Goal: Task Accomplishment & Management: Use online tool/utility

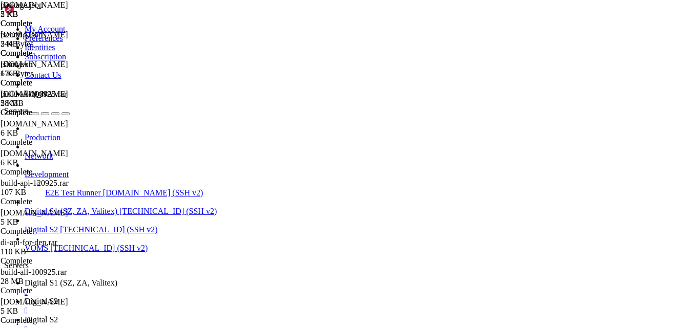
scroll to position [226, 0]
type textarea "read -p "Enter app directory (default: /var/www/digitalinvoicing): " APP_DIR"
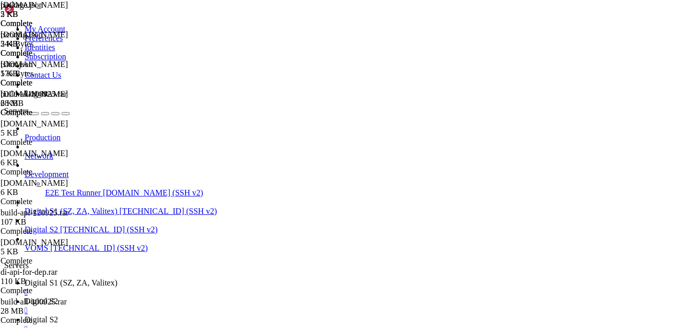
type textarea "read -p "Enter your email for SSL (default: admin@$DOMAIN): " EMAIL"
type textarea "# --- Collect configuration values ---"
type textarea "echo "=========================================""
type textarea "read -p "Press ENTER to start setup...""
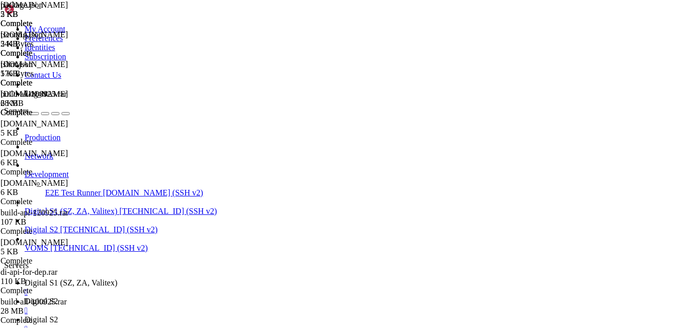
type textarea "apt-get update -y && apt-get upgrade -y"
type textarea "apt-get install -y curl gnupg2 ca-certificates lsb-release unzip rar software-p…"
type textarea "apt-get install -y nodejs build-essential"
type textarea "pm2 save"
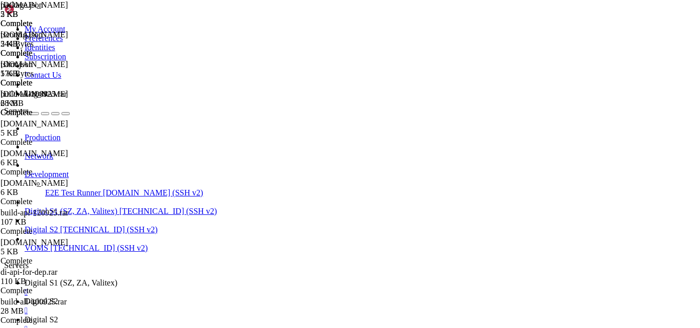
type textarea "read -p "Press ENTER to start setup...""
type textarea "apt-get update -y && apt-get upgrade -y"
type textarea "apt-get install -y curl gnupg2 ca-certificates lsb-release unzip rar software-p…"
type textarea "apt-get install -y nodejs build-essential"
type textarea "pm2 save"
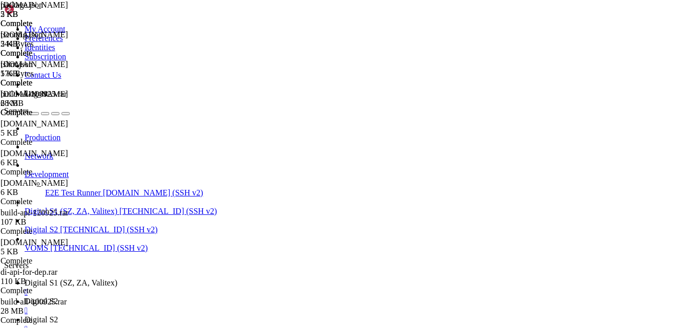
type textarea "echo "=== Installing SQL Server ($MSSQL_VERSION, $MSSQL_EDITION) ===""
type textarea "wget -qO- [URL][DOMAIN_NAME][DOMAIN_NAME] | tee /etc/apt/trusted.gpg.d/microsof…"
type textarea "fi"
type textarea "apt-get update -y"
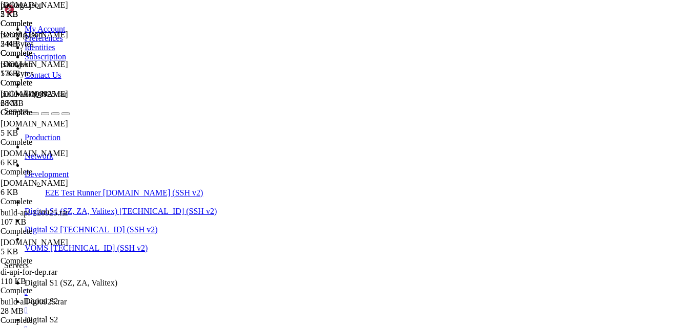
scroll to position [0, 0]
type textarea "set -e"
type textarea "echo "=========================================""
type textarea "DOMAIN=${DOMAIN:-[URL]}"
type textarea "EMAIL=${EMAIL:-admin@$DOMAIN}"
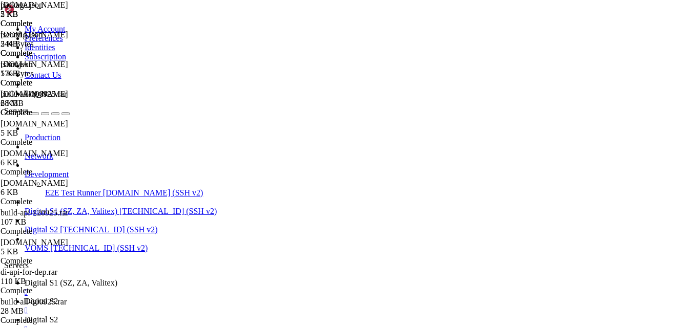
type textarea "APP_DIR=${APP_DIR:-/var/www/digitalinvoicing}"
type textarea "FRONTEND_BUILD=${FRONTEND_BUILD:-build.rar}"
type textarea "BACKEND_ARCHIVE=${BACKEND_ARCHIVE:-di-api-250625.rar}"
type textarea "echo "=========================================""
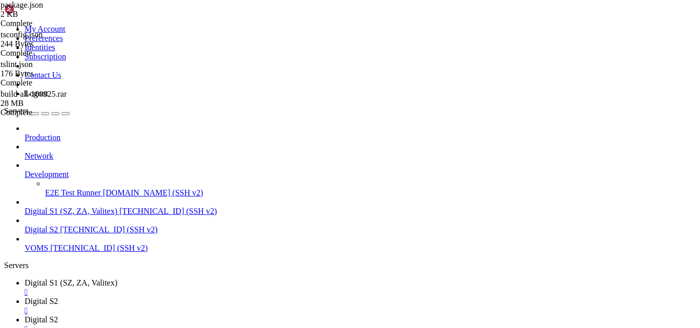
scroll to position [0, 0]
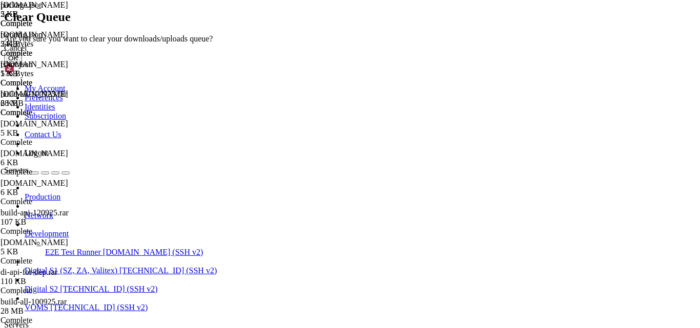
click at [22, 64] on button "OK" at bounding box center [13, 58] width 18 height 11
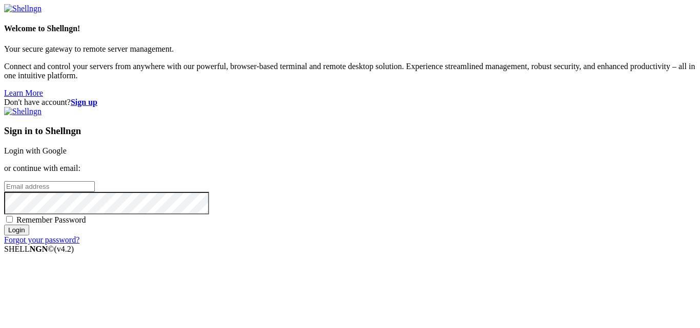
click at [67, 146] on link "Login with Google" at bounding box center [35, 150] width 62 height 9
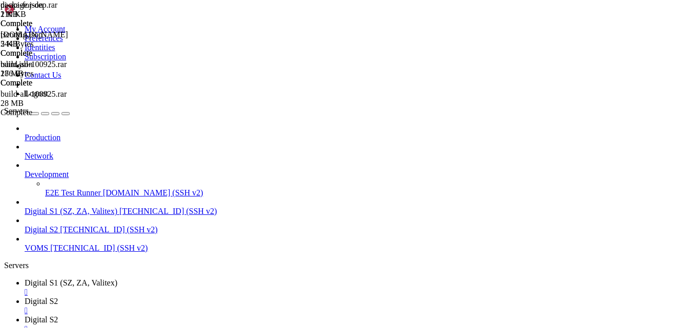
scroll to position [235, 0]
click at [307, 315] on link "Digital S2 " at bounding box center [360, 324] width 671 height 18
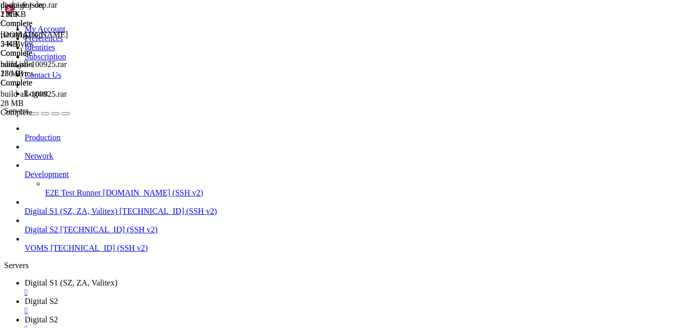
type input "/var/www/digitalinvoicing/api/di-api-for-dep/build"
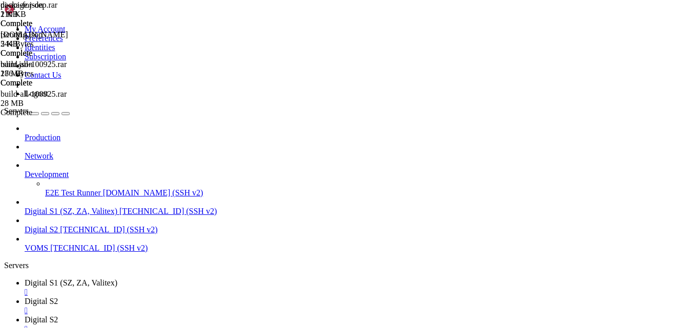
drag, startPoint x: 159, startPoint y: 36, endPoint x: 346, endPoint y: 72, distance: 189.8
drag, startPoint x: 350, startPoint y: 9, endPoint x: 341, endPoint y: 9, distance: 9.2
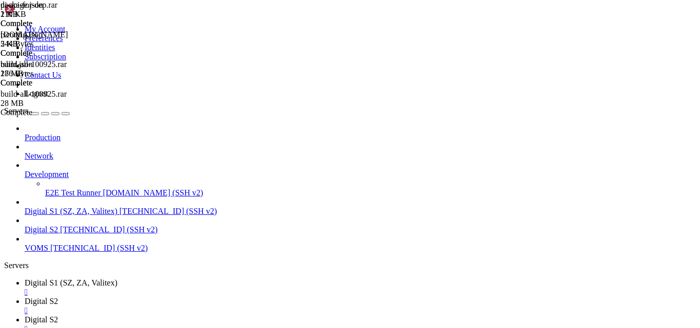
click at [350, 325] on div "" at bounding box center [360, 329] width 671 height 9
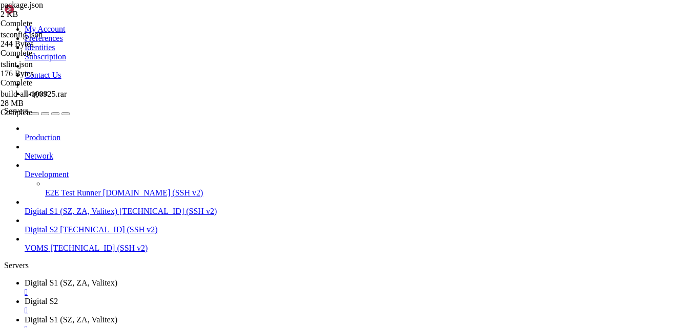
click at [376, 325] on div "" at bounding box center [360, 329] width 671 height 9
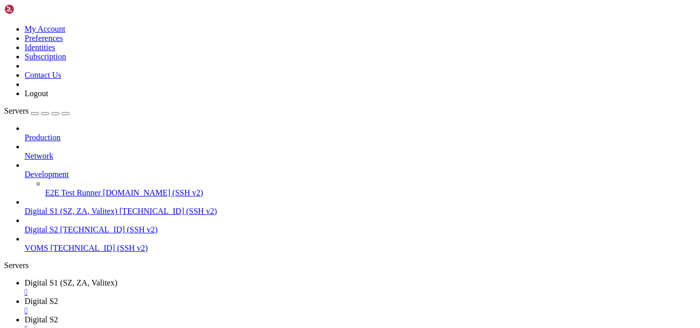
click at [58, 315] on span "Digital S2" at bounding box center [41, 319] width 33 height 9
type input "/home/digital"
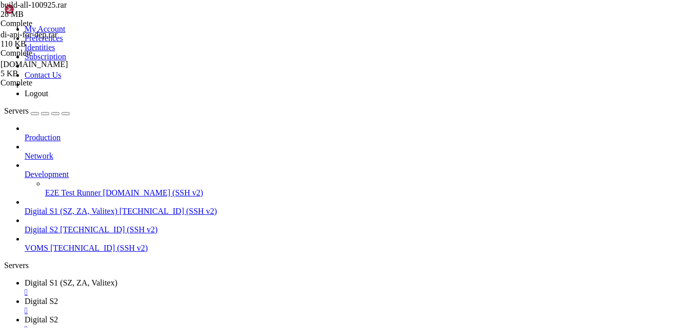
click at [179, 279] on link "Digital S1 (SZ, ZA, Valitex) " at bounding box center [360, 288] width 671 height 18
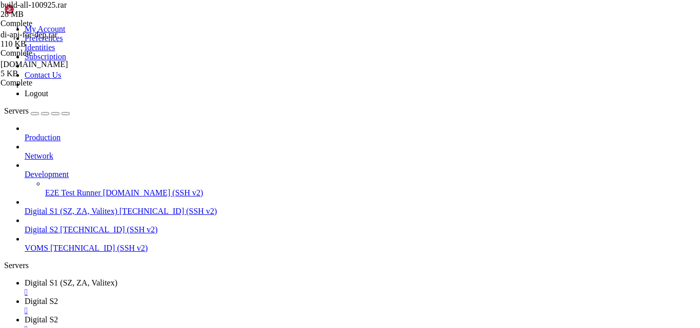
type input "/var/www/digitalinvoicing"
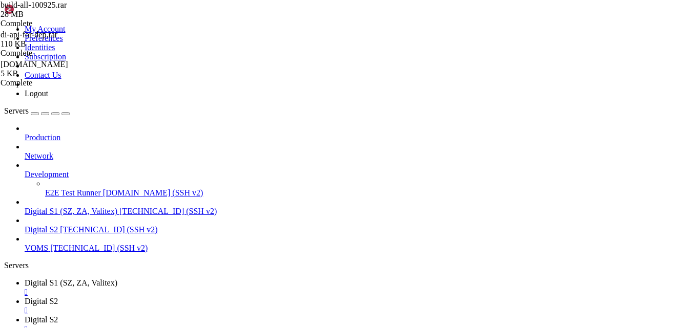
click at [58, 315] on span "Digital S2" at bounding box center [41, 319] width 33 height 9
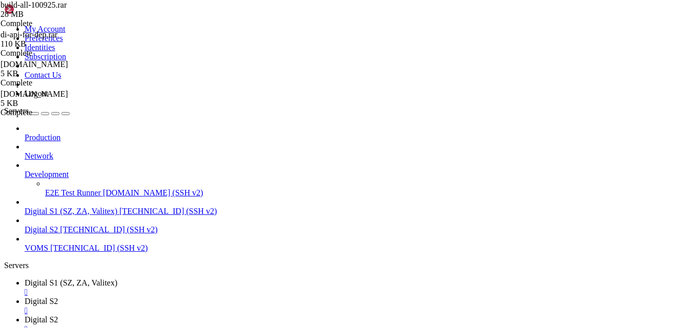
type textarea "set -e"
type textarea "echo "=========================================""
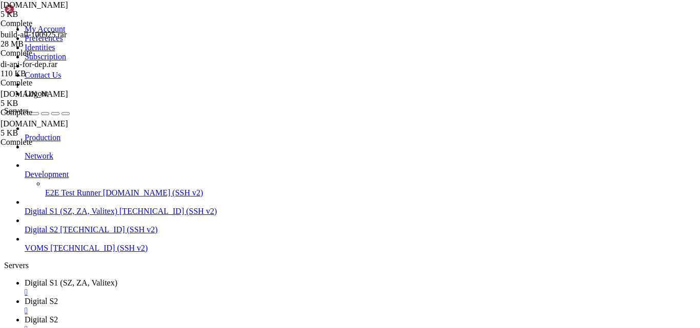
click at [60, 225] on span "[TECHNICAL_ID] (SSH v2)" at bounding box center [108, 229] width 97 height 9
drag, startPoint x: 113, startPoint y: 1153, endPoint x: 57, endPoint y: 1152, distance: 55.3
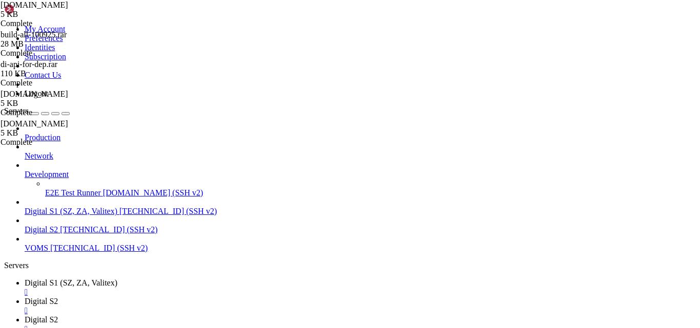
click at [440, 279] on ul "Digital S1 (SZ, ZA, Valitex)  Digital S2  Digital S2  Digital S2 " at bounding box center [349, 316] width 691 height 74
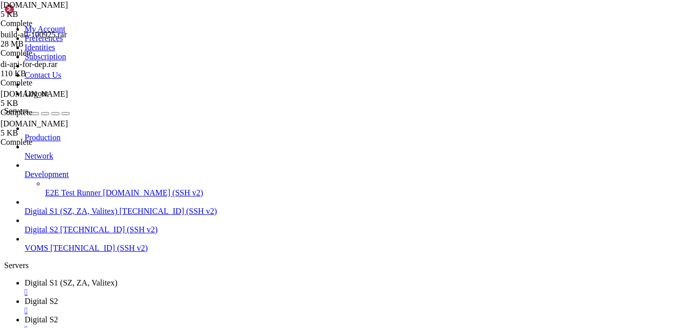
click at [440, 279] on ul "Digital S1 (SZ, ZA, Valitex)  Digital S2  Digital S2  Digital S2 " at bounding box center [349, 316] width 691 height 74
click at [58, 315] on span "Digital S2" at bounding box center [41, 319] width 33 height 9
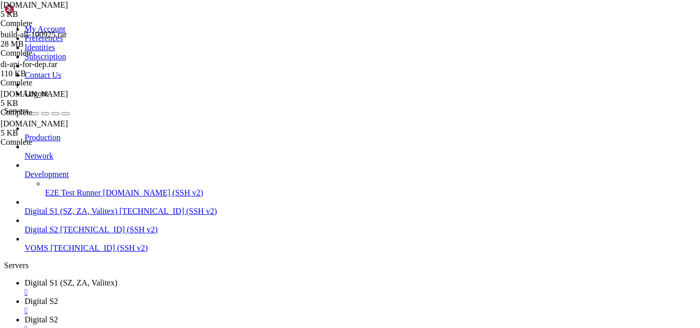
click at [58, 315] on span "Digital S2" at bounding box center [41, 319] width 33 height 9
click at [312, 315] on link "Digital S2 " at bounding box center [360, 324] width 671 height 18
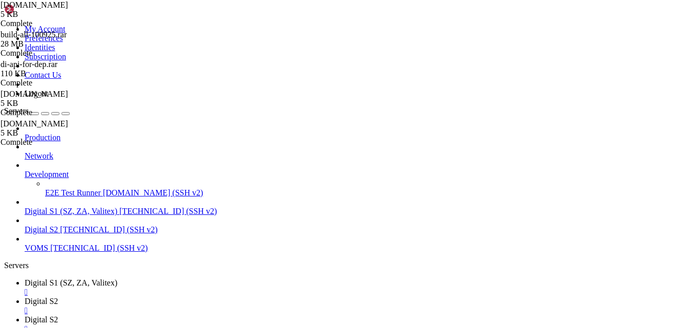
click at [312, 315] on link "Digital S2 " at bounding box center [360, 324] width 671 height 18
click at [320, 315] on link "Digital S2 " at bounding box center [360, 324] width 671 height 18
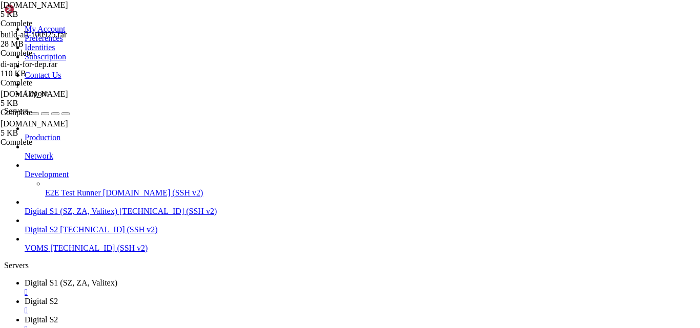
click at [320, 315] on link "Digital S2 " at bounding box center [360, 324] width 671 height 18
click at [691, 229] on div "build-all-100925.rar 28 MB Complete di-api-for-dep.rar 110 KB Complete [DOMAIN_…" at bounding box center [350, 164] width 700 height 328
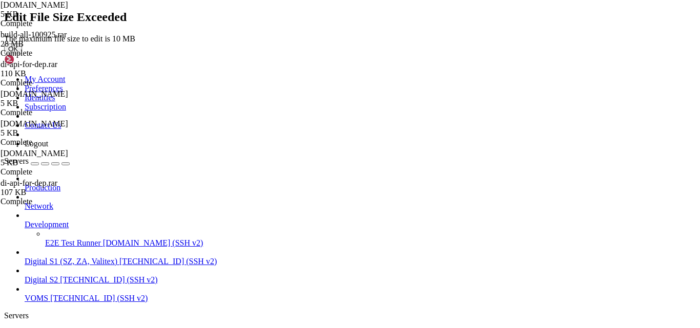
click at [22, 54] on button "OK" at bounding box center [13, 49] width 18 height 11
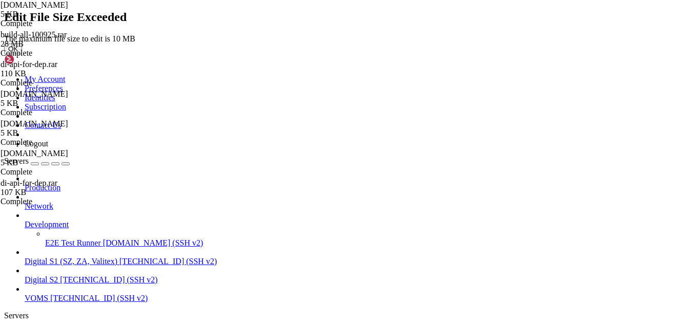
click at [22, 54] on button "OK" at bounding box center [13, 49] width 18 height 11
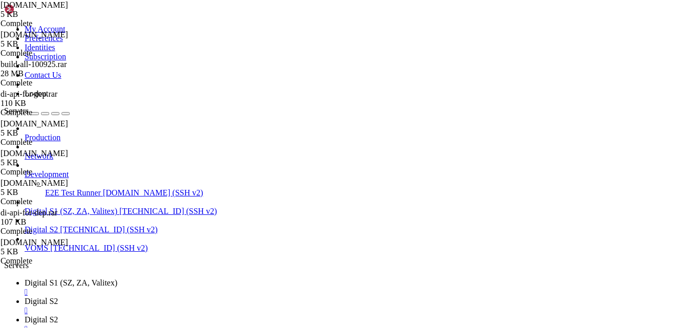
scroll to position [0, 0]
click at [58, 297] on span "Digital S2" at bounding box center [41, 301] width 33 height 9
drag, startPoint x: 58, startPoint y: 677, endPoint x: 104, endPoint y: 678, distance: 46.1
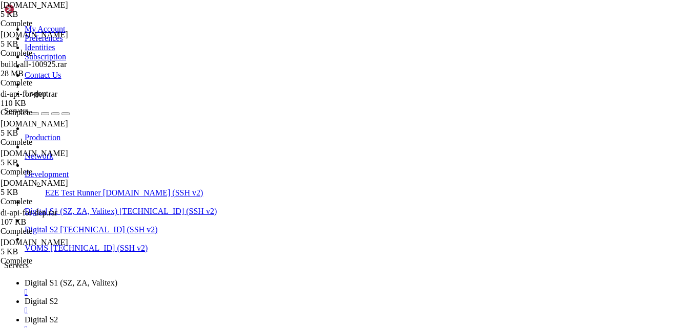
drag, startPoint x: 46, startPoint y: 674, endPoint x: 57, endPoint y: 676, distance: 11.4
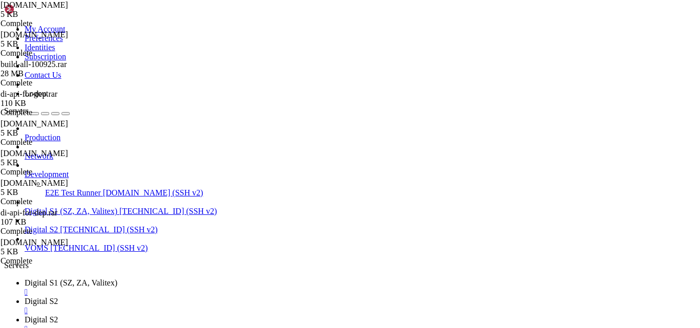
drag, startPoint x: 57, startPoint y: 676, endPoint x: 102, endPoint y: 677, distance: 45.1
drag, startPoint x: 312, startPoint y: 714, endPoint x: 256, endPoint y: 714, distance: 56.3
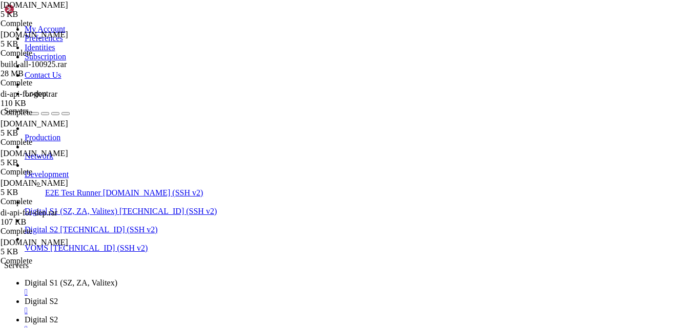
click at [4, 253] on div "Production Network Development E2E Test Runner [DOMAIN_NAME] (SSH v2) Digital S…" at bounding box center [349, 188] width 691 height 129
click at [58, 315] on span "Digital S2" at bounding box center [41, 319] width 33 height 9
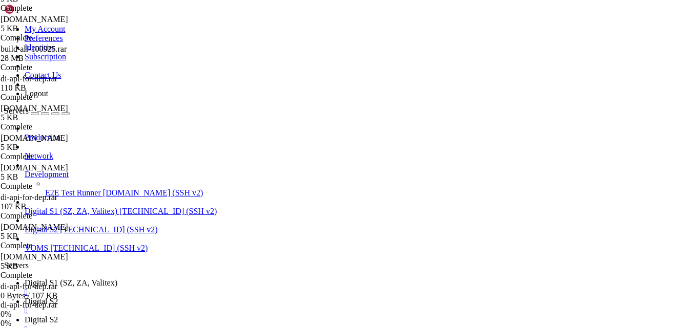
click at [699, 273] on div "build-all-100925.rar 28 MB Complete di-api-for-dep.rar 110 KB Complete [DOMAIN_…" at bounding box center [350, 164] width 700 height 328
drag, startPoint x: 699, startPoint y: 273, endPoint x: 699, endPoint y: 306, distance: 32.8
click at [699, 306] on div "build-all-100925.rar 28 MB Complete di-api-for-dep.rar 110 KB Complete [DOMAIN_…" at bounding box center [350, 164] width 700 height 328
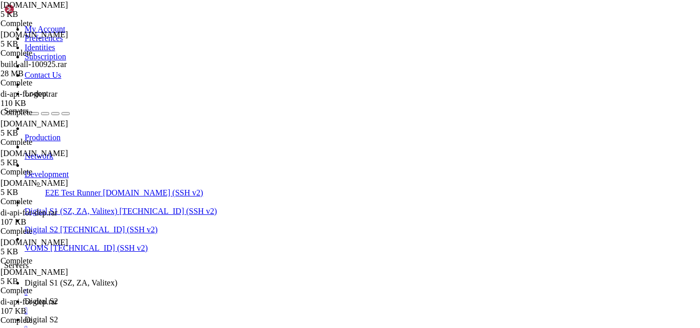
click at [70, 253] on div "Production Network Development E2E Test Runner [DOMAIN_NAME] (SSH v2) Digital S…" at bounding box center [349, 188] width 691 height 129
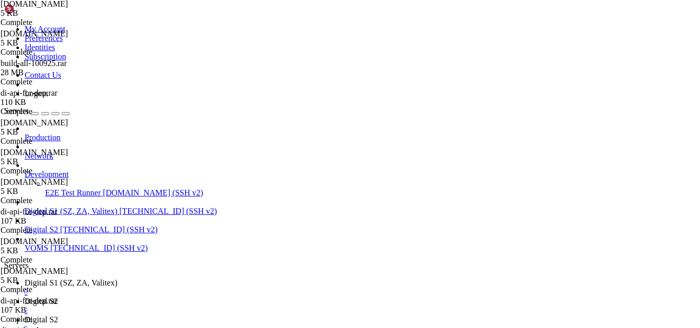
scroll to position [0, 0]
drag, startPoint x: 699, startPoint y: 120, endPoint x: 692, endPoint y: 25, distance: 95.0
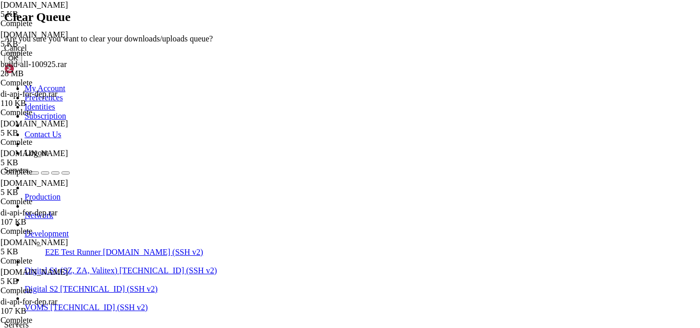
click at [22, 64] on button "OK" at bounding box center [13, 58] width 18 height 11
